Goal: Navigation & Orientation: Find specific page/section

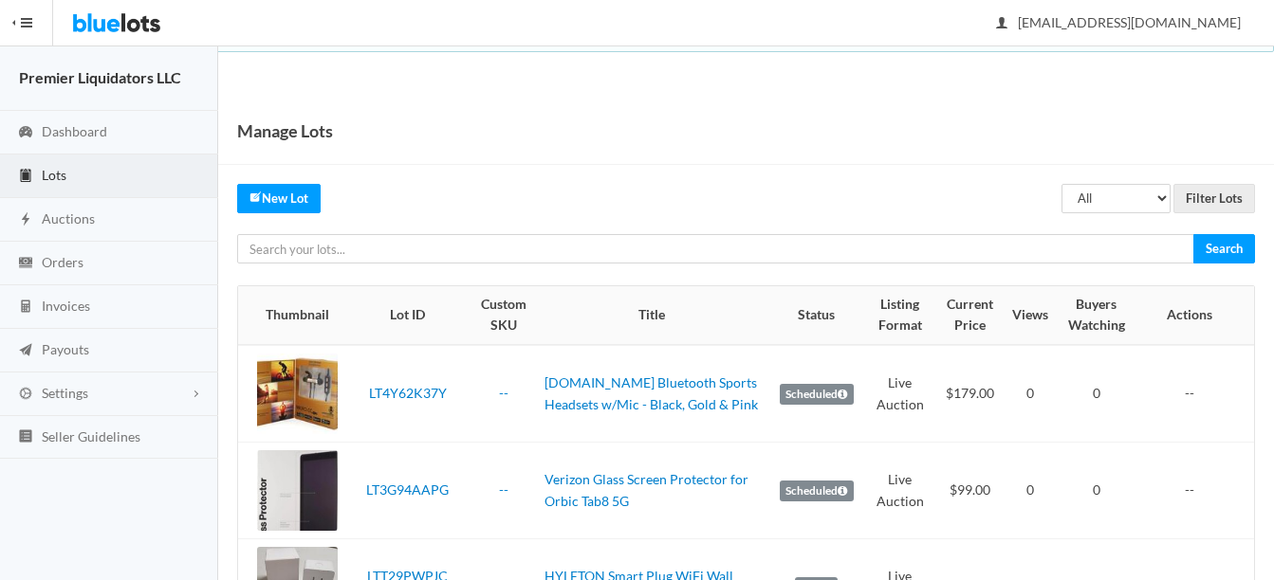
click at [45, 170] on span "Lots" at bounding box center [54, 175] width 25 height 16
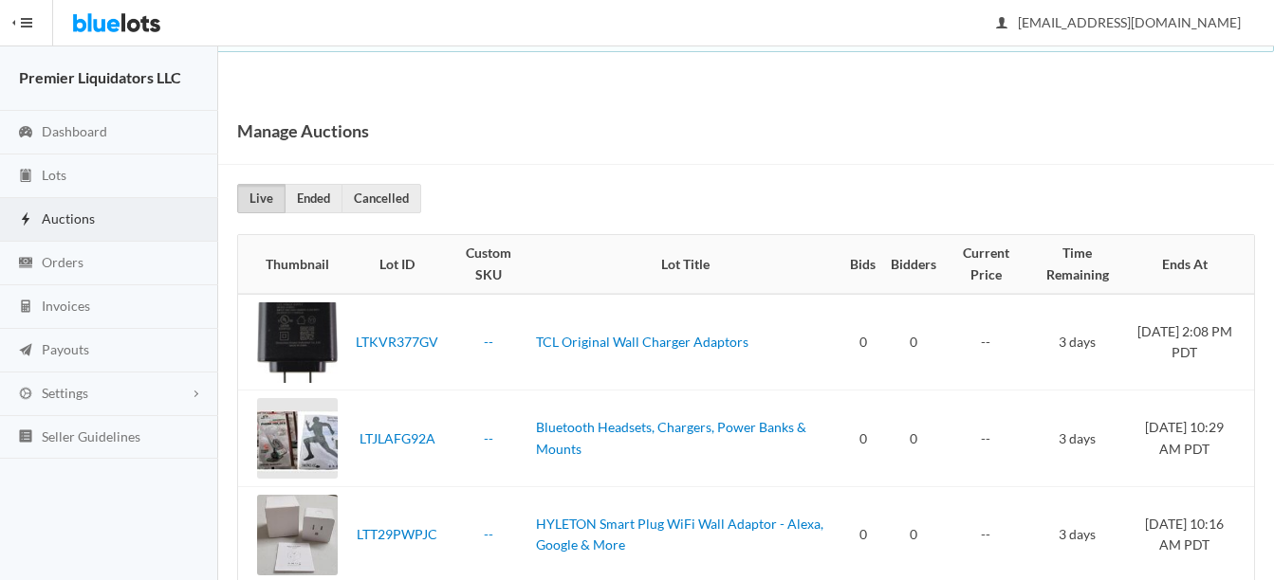
click at [60, 219] on span "Auctions" at bounding box center [68, 219] width 53 height 16
click at [81, 215] on span "Auctions" at bounding box center [68, 219] width 53 height 16
click at [65, 260] on span "Orders" at bounding box center [63, 262] width 42 height 16
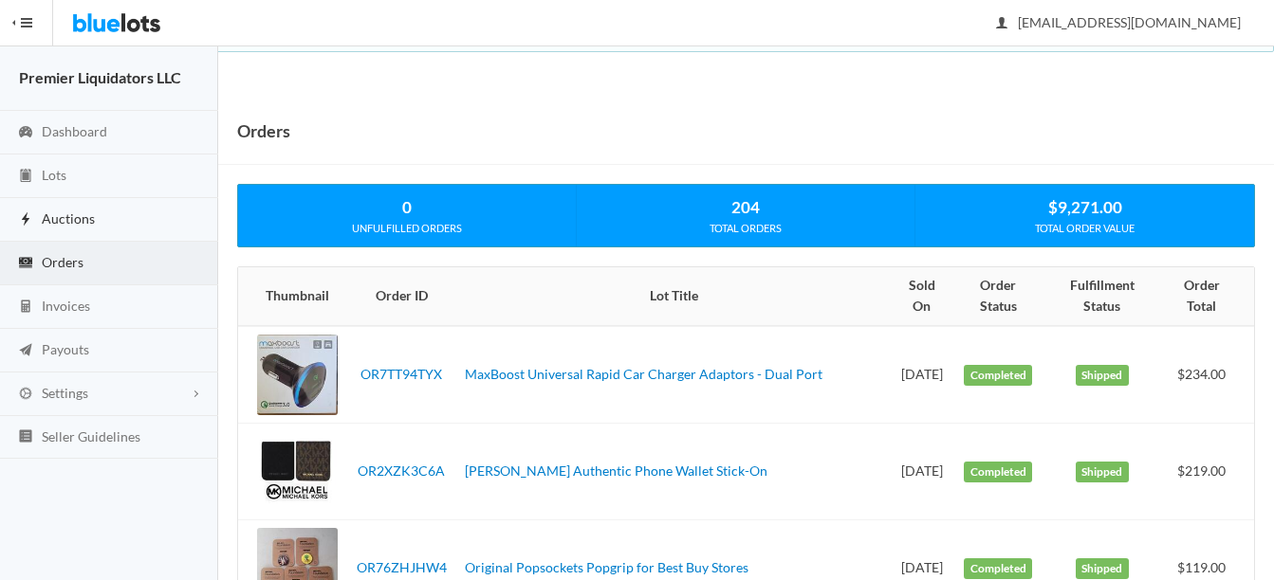
click at [56, 213] on span "Auctions" at bounding box center [68, 219] width 53 height 16
